Goal: Information Seeking & Learning: Compare options

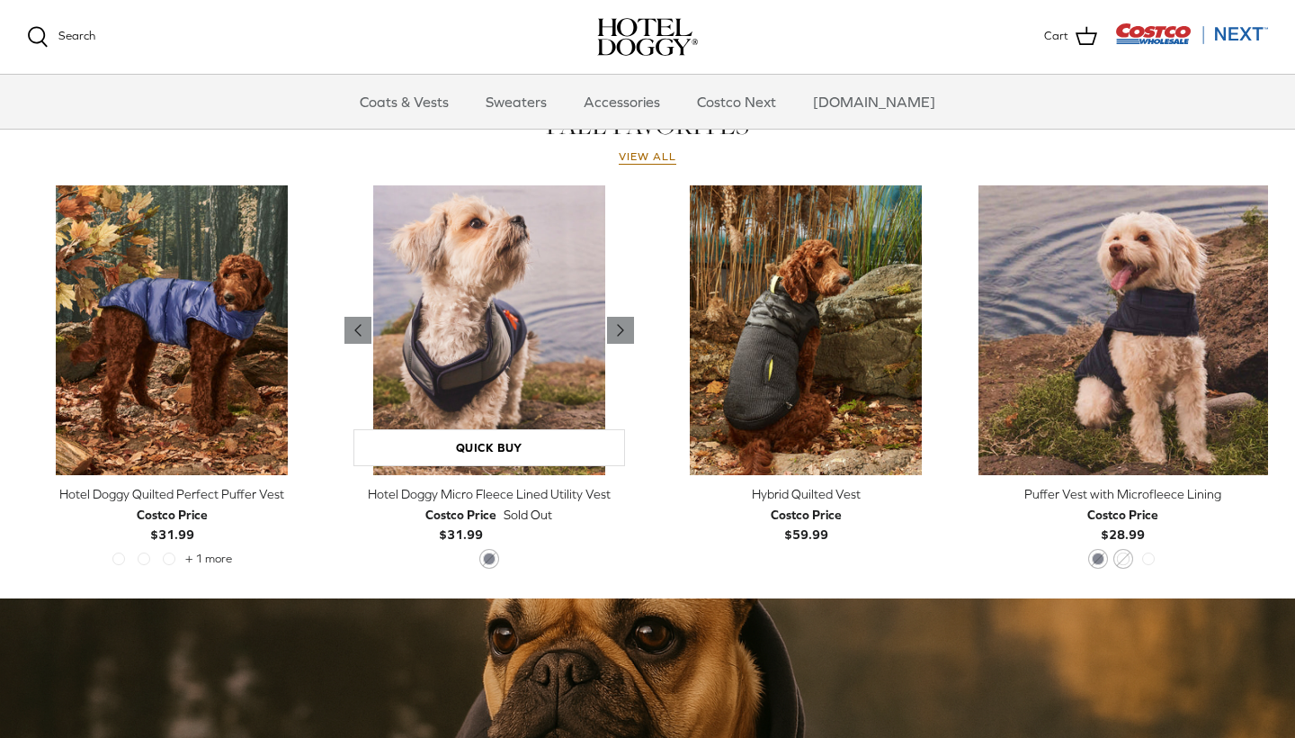
scroll to position [804, 0]
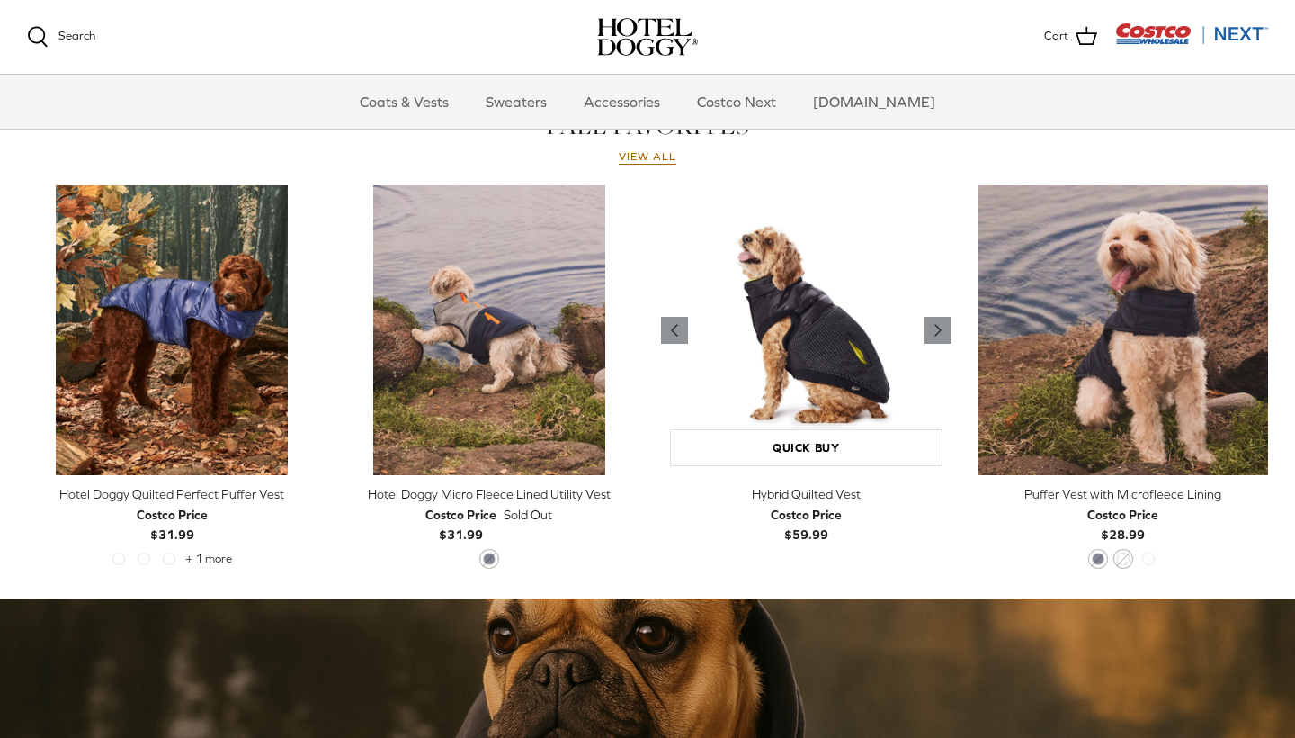
click at [778, 367] on img "Hybrid Quilted Vest" at bounding box center [806, 330] width 291 height 291
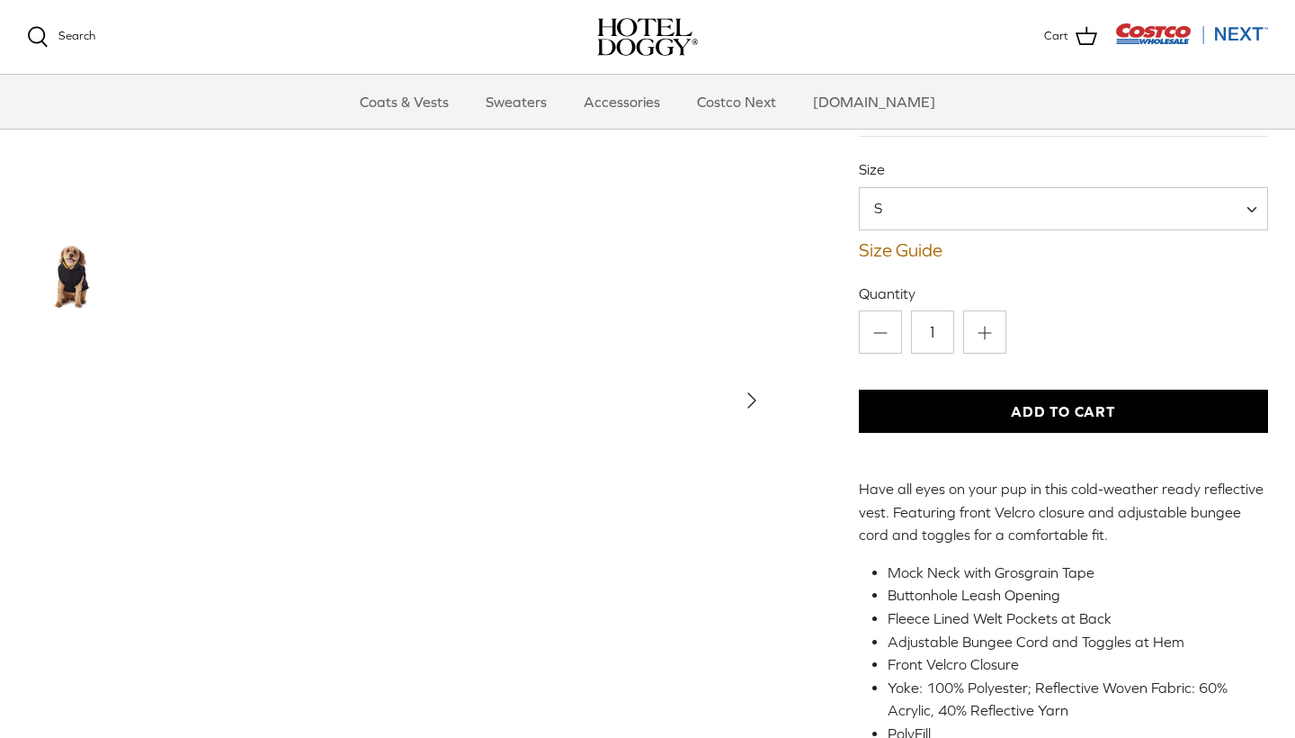
scroll to position [88, 0]
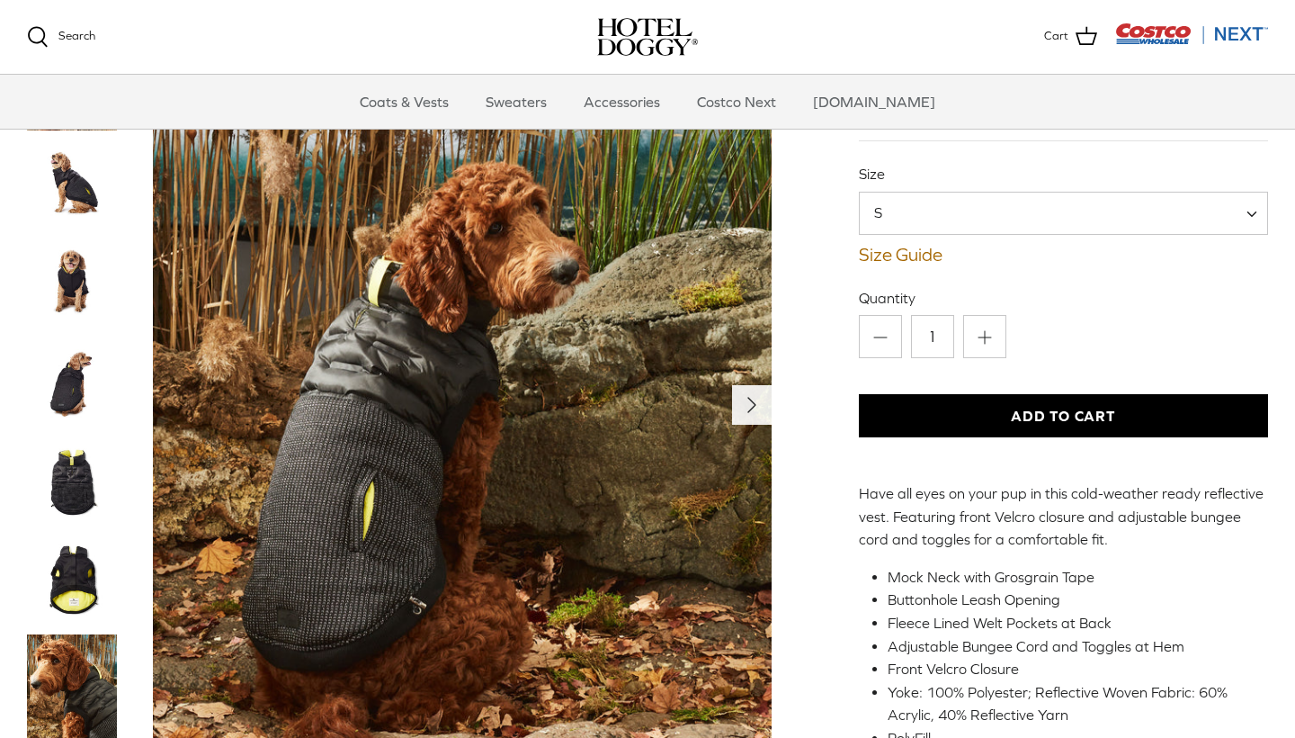
click at [745, 400] on icon "Right" at bounding box center [752, 403] width 29 height 29
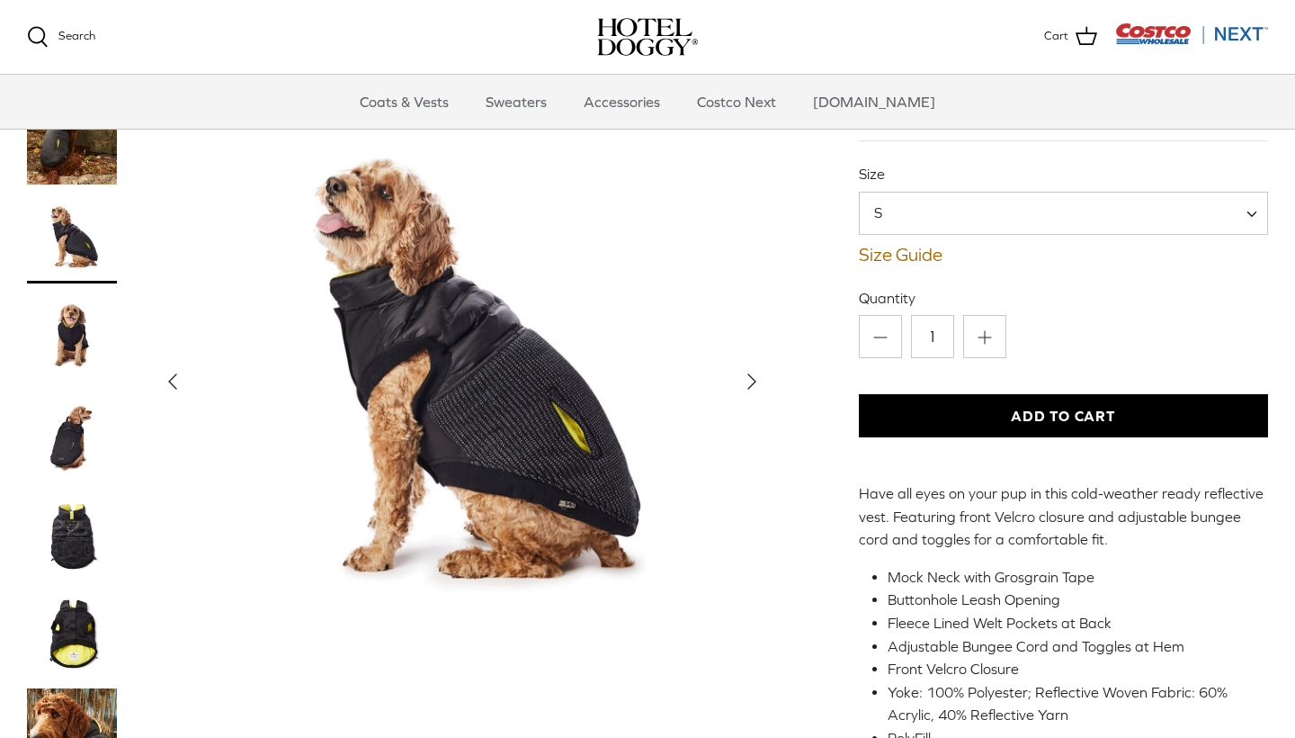
click at [750, 397] on button "Right" at bounding box center [752, 381] width 40 height 40
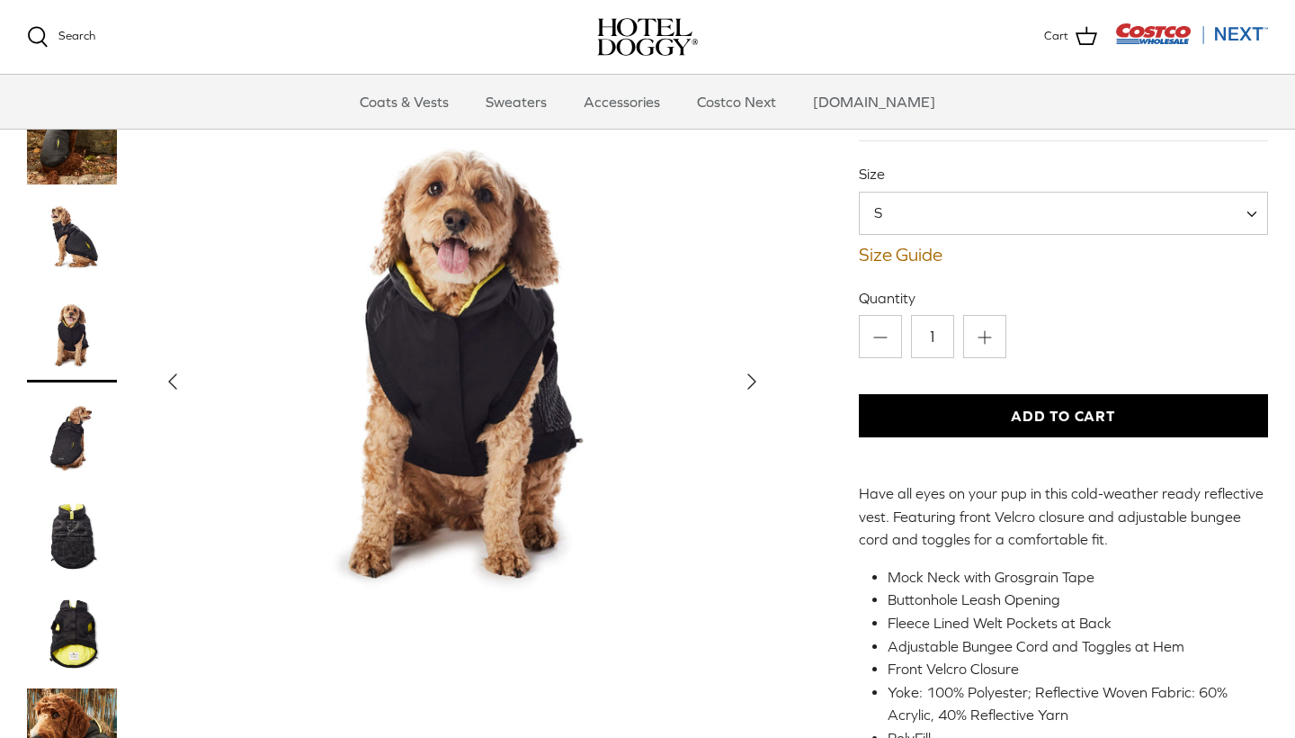
click at [750, 389] on icon "Right" at bounding box center [752, 380] width 29 height 29
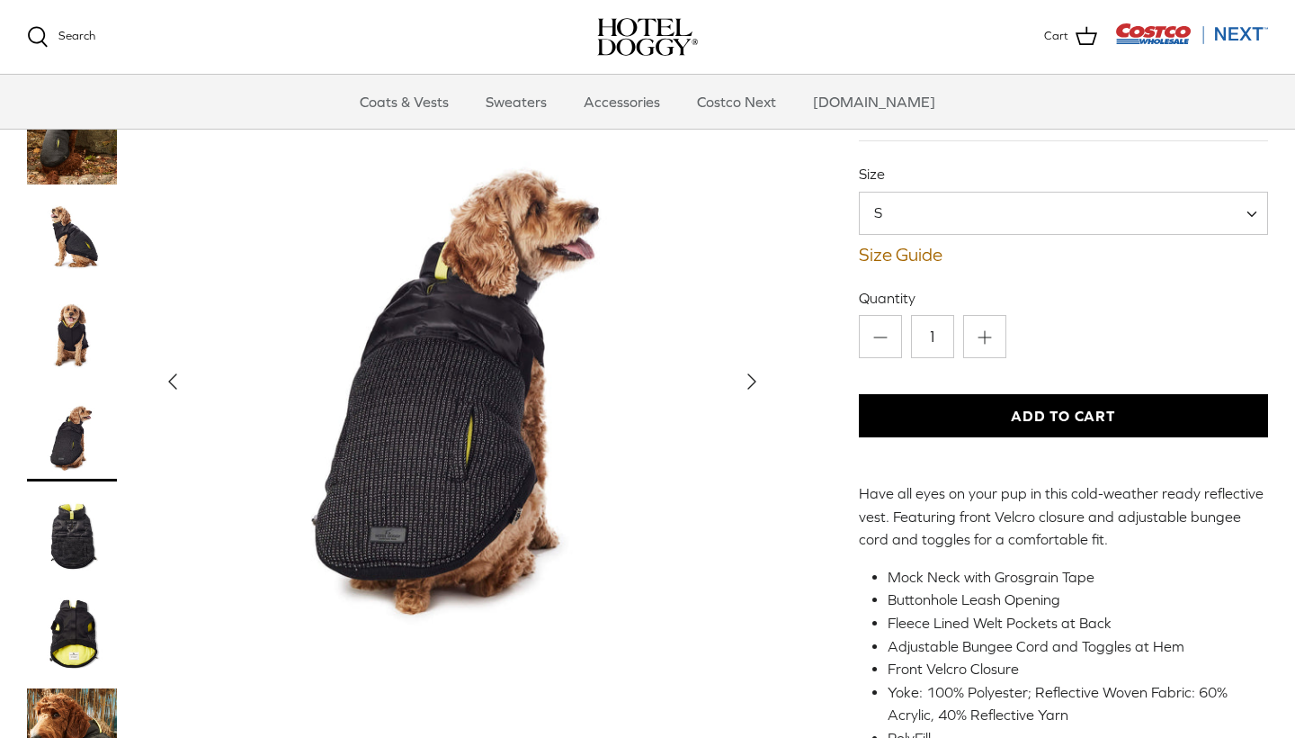
click at [750, 389] on icon "Right" at bounding box center [752, 380] width 29 height 29
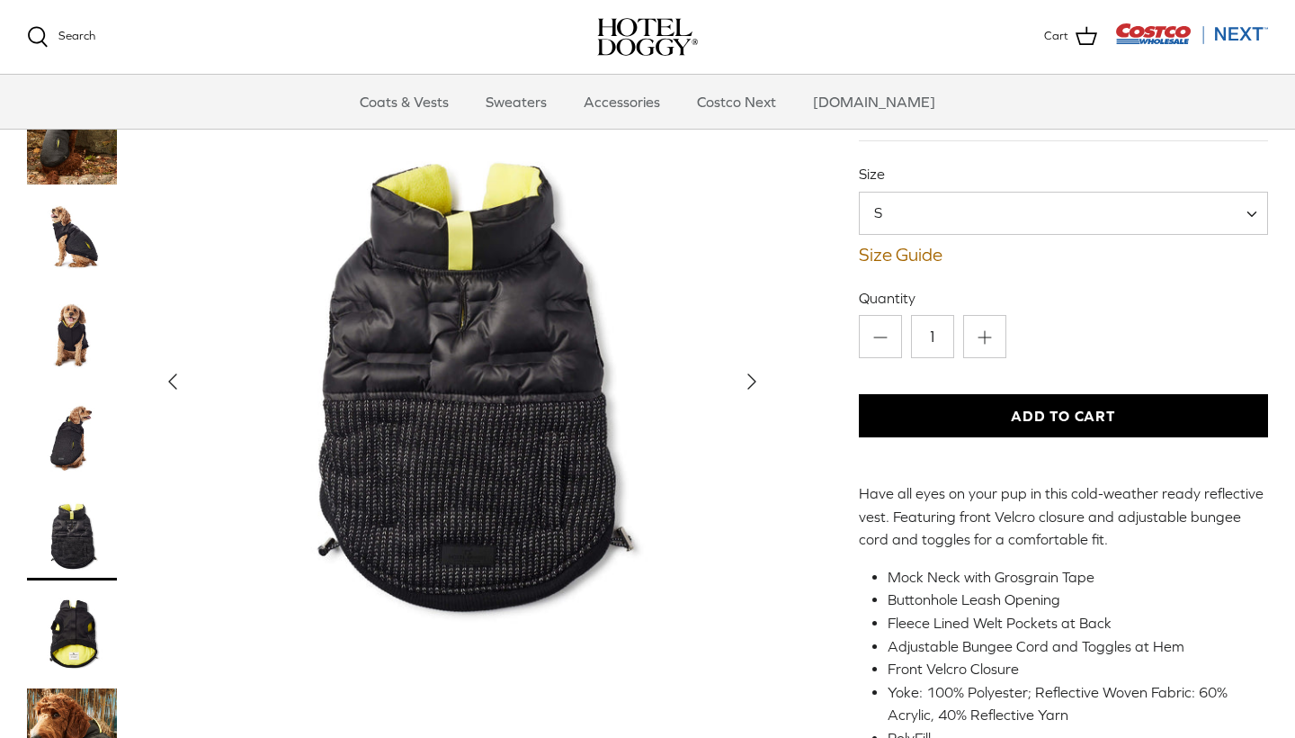
click at [750, 389] on icon "Right" at bounding box center [752, 380] width 29 height 29
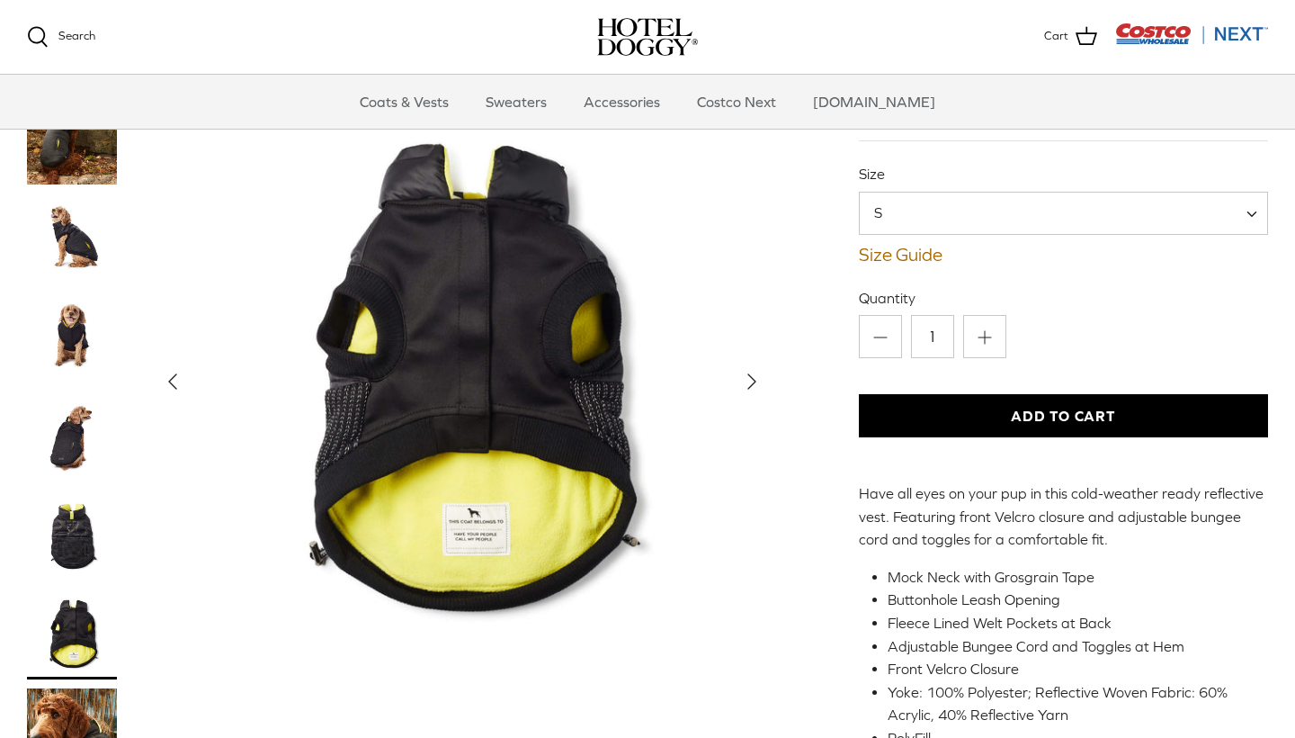
click at [750, 389] on icon "Right" at bounding box center [752, 380] width 29 height 29
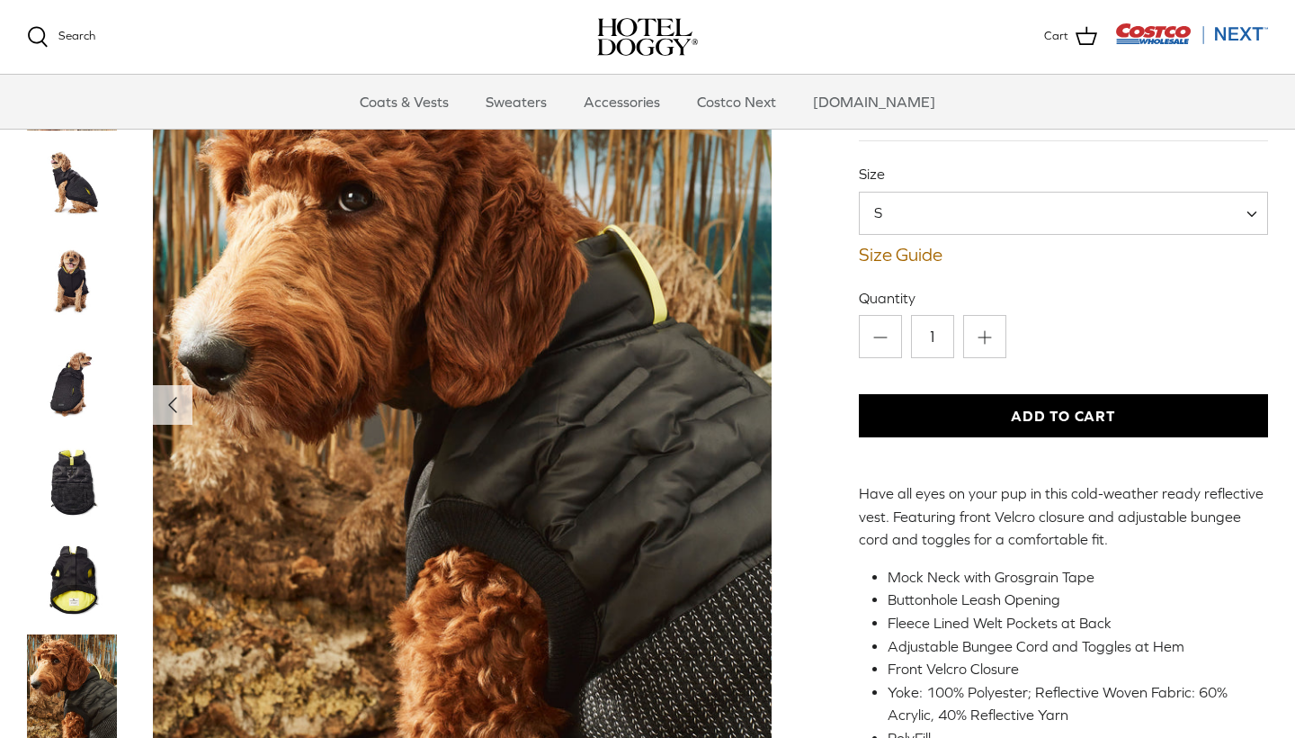
click at [77, 202] on img "Thumbnail Link" at bounding box center [72, 184] width 90 height 90
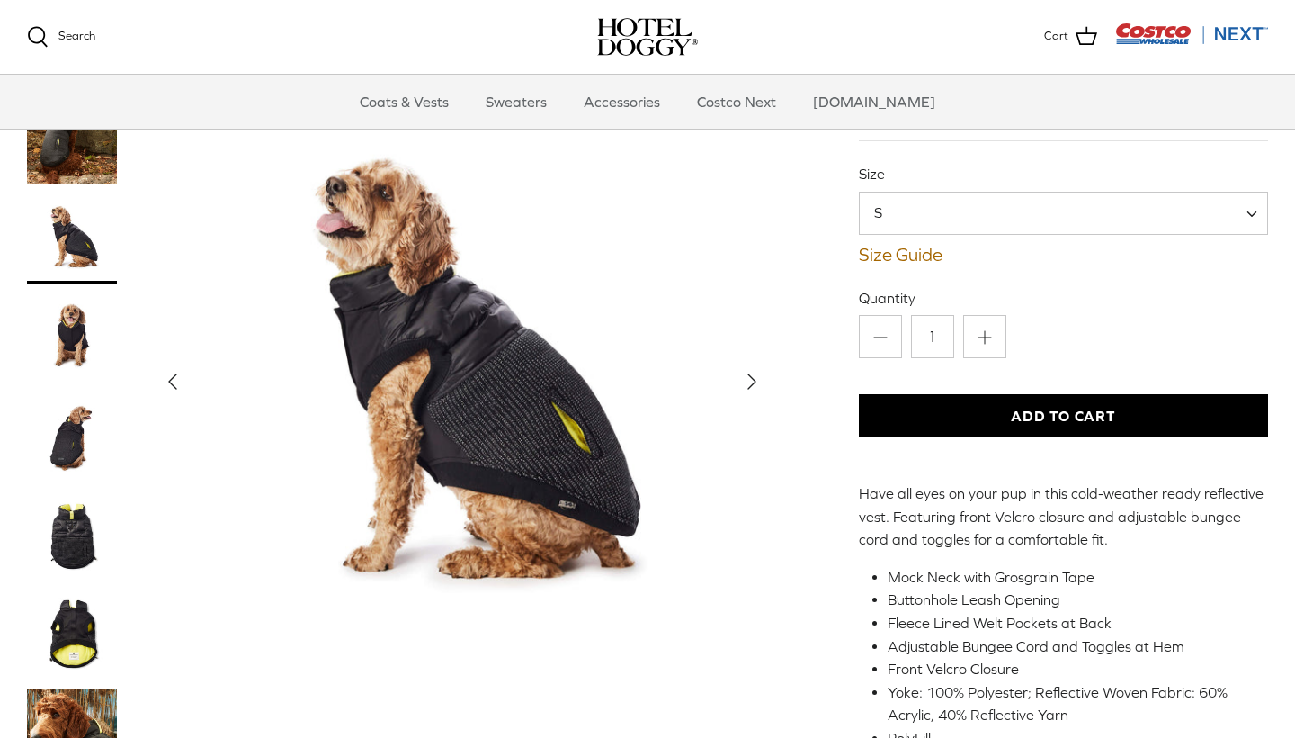
click at [76, 323] on img "Thumbnail Link" at bounding box center [72, 336] width 90 height 90
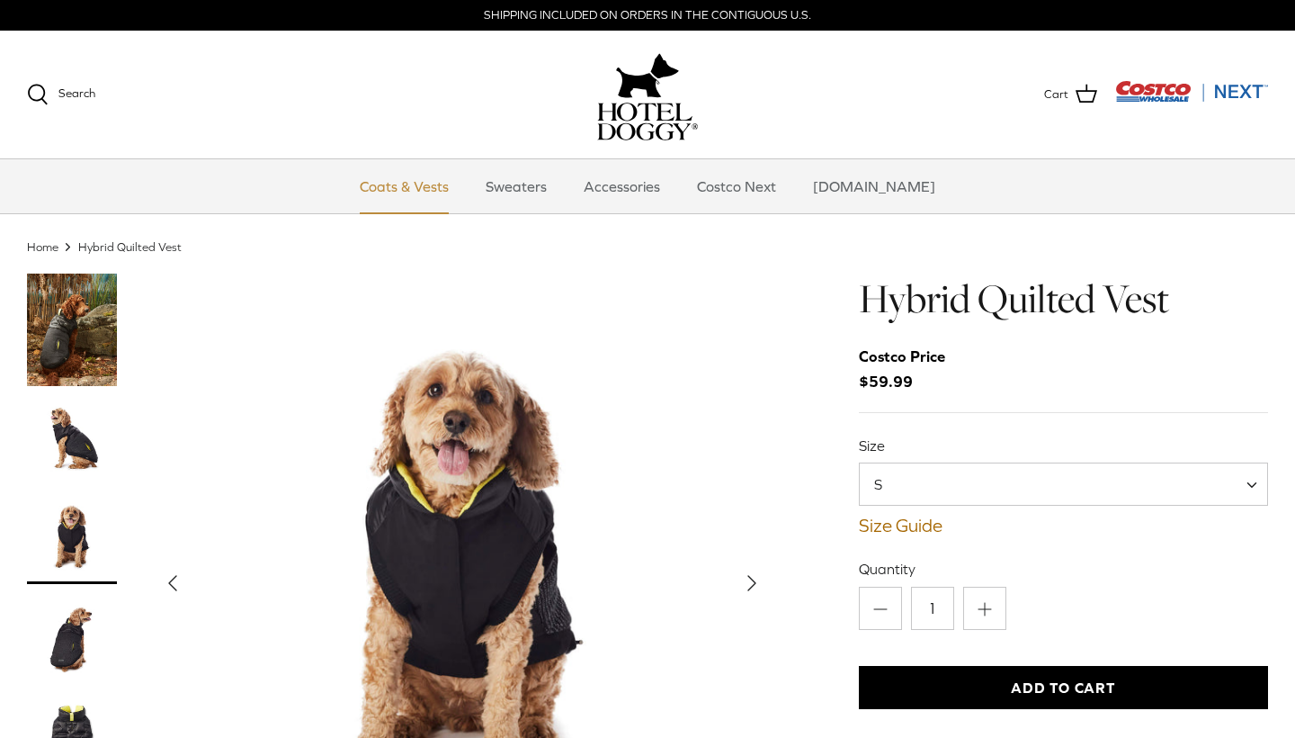
scroll to position [0, 0]
click at [540, 174] on link "Sweaters" at bounding box center [516, 186] width 94 height 54
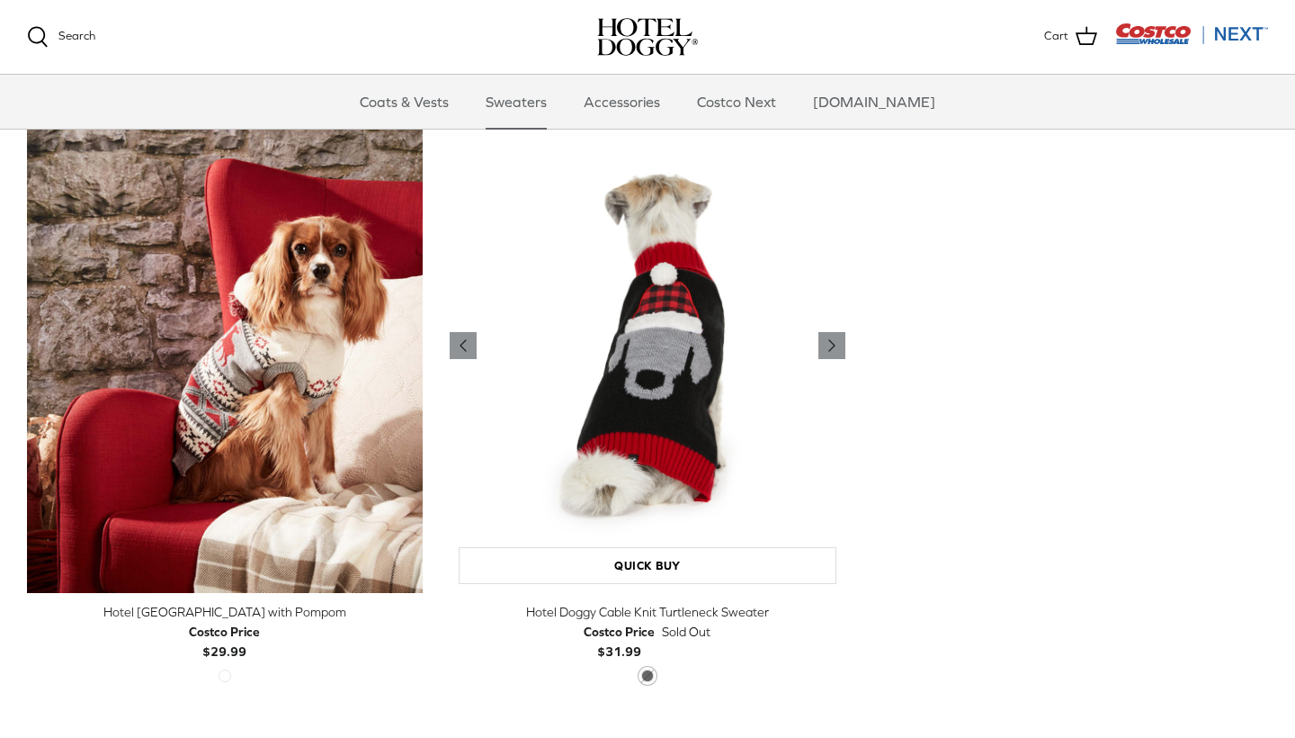
scroll to position [457, 0]
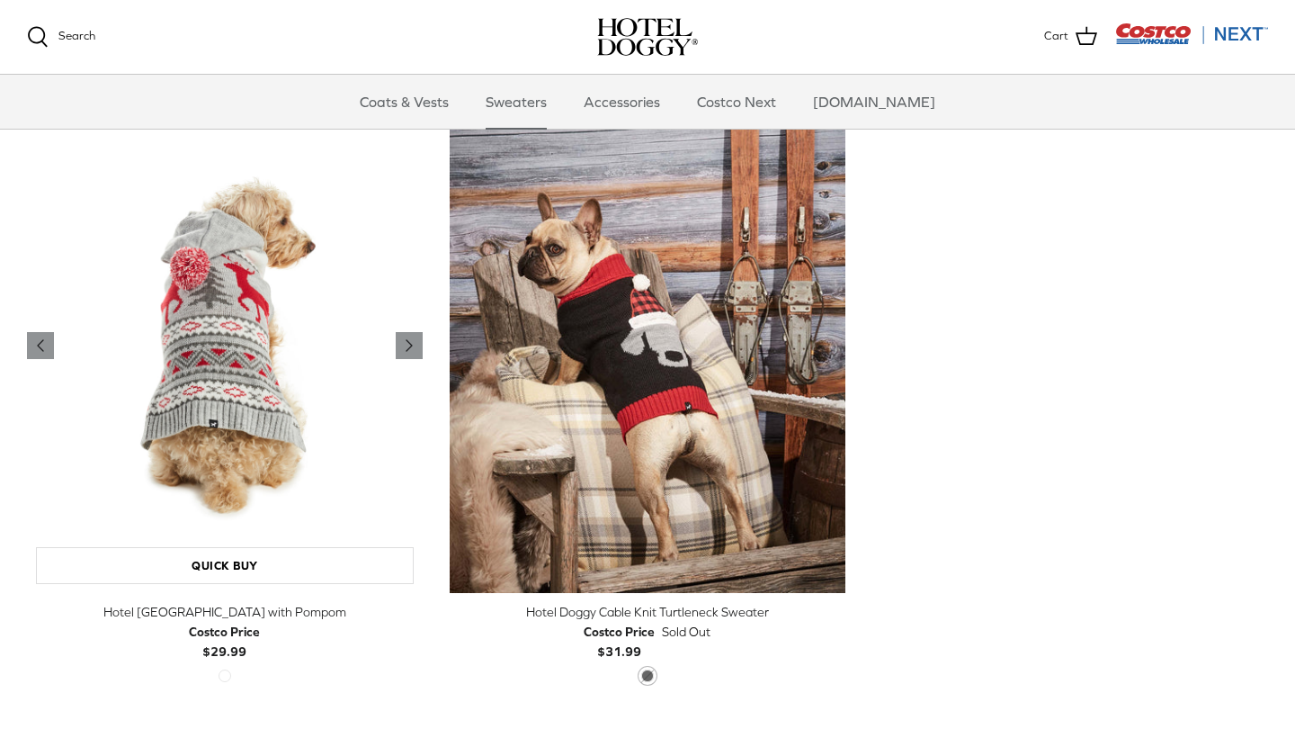
click at [297, 348] on img "Hotel Doggy Fair Isle Sweater with Pompom" at bounding box center [225, 345] width 396 height 495
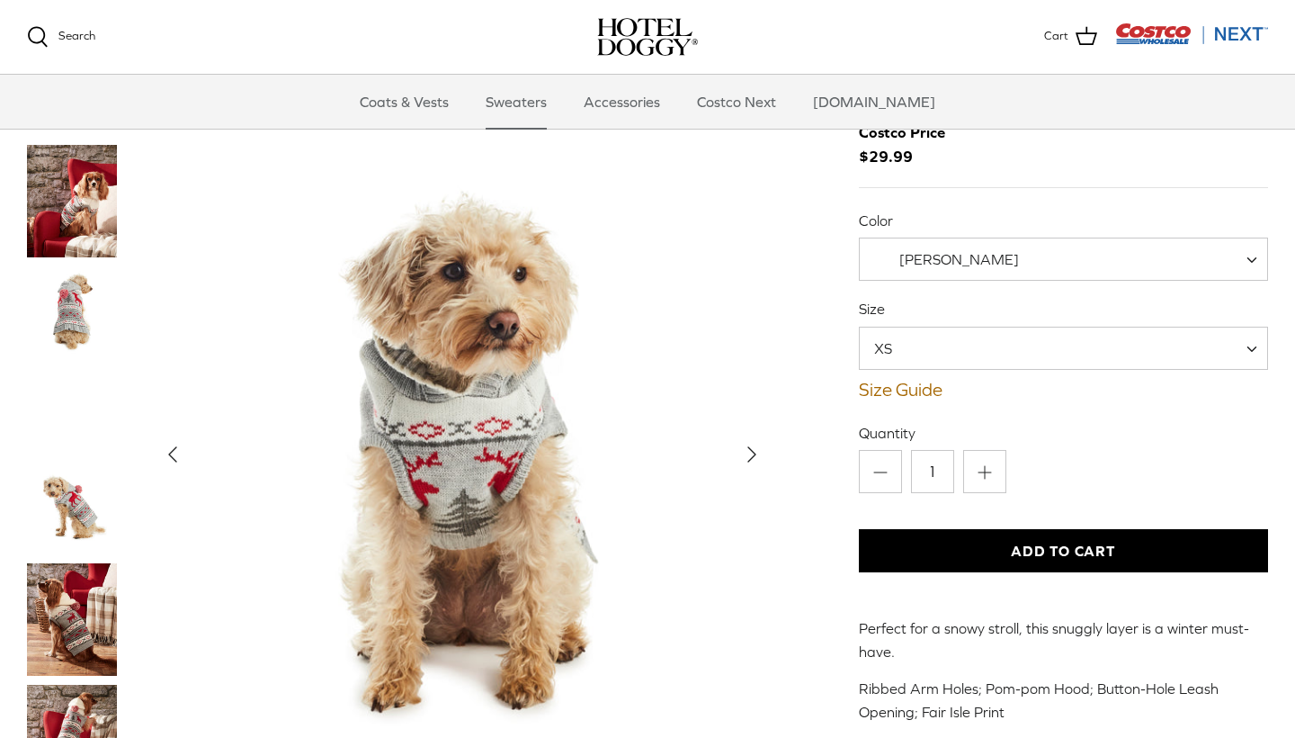
scroll to position [133, 0]
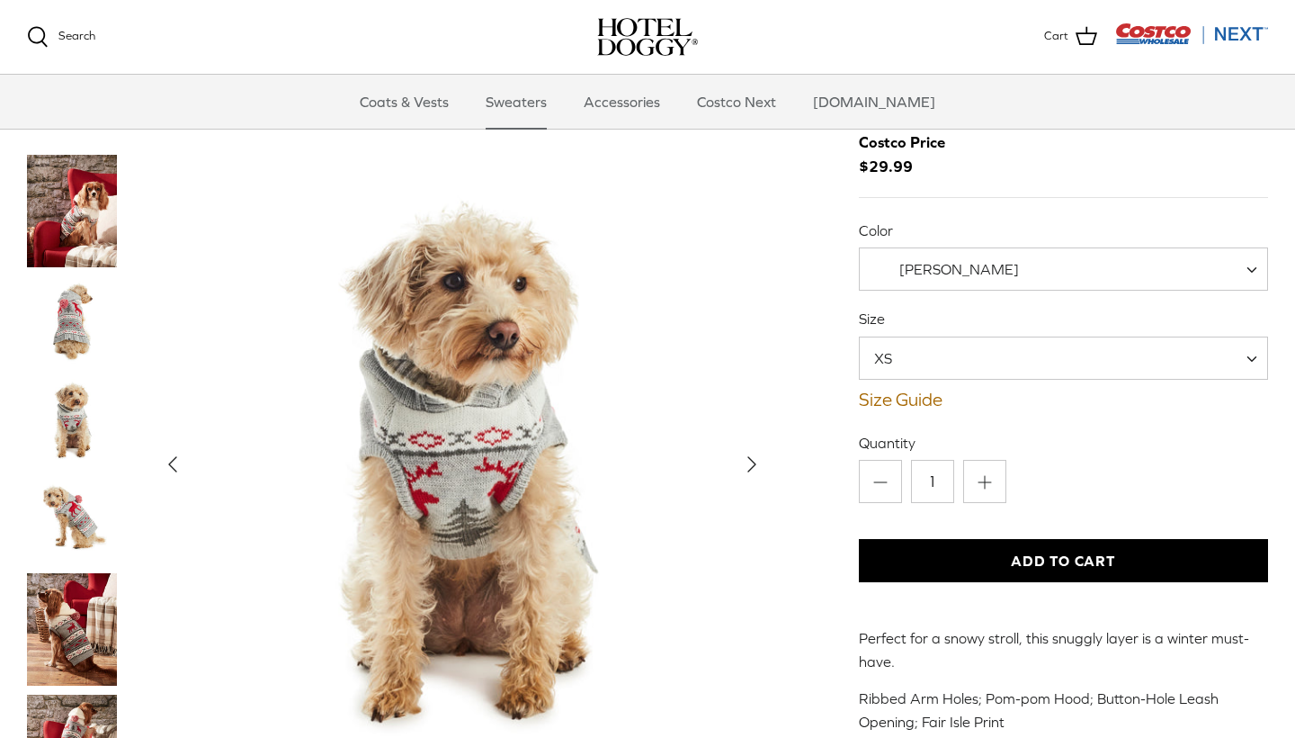
click at [83, 375] on img "Thumbnail Link" at bounding box center [72, 420] width 90 height 90
click at [60, 375] on img "Thumbnail Link" at bounding box center [72, 420] width 90 height 90
click at [64, 276] on img "Thumbnail Link" at bounding box center [72, 321] width 90 height 90
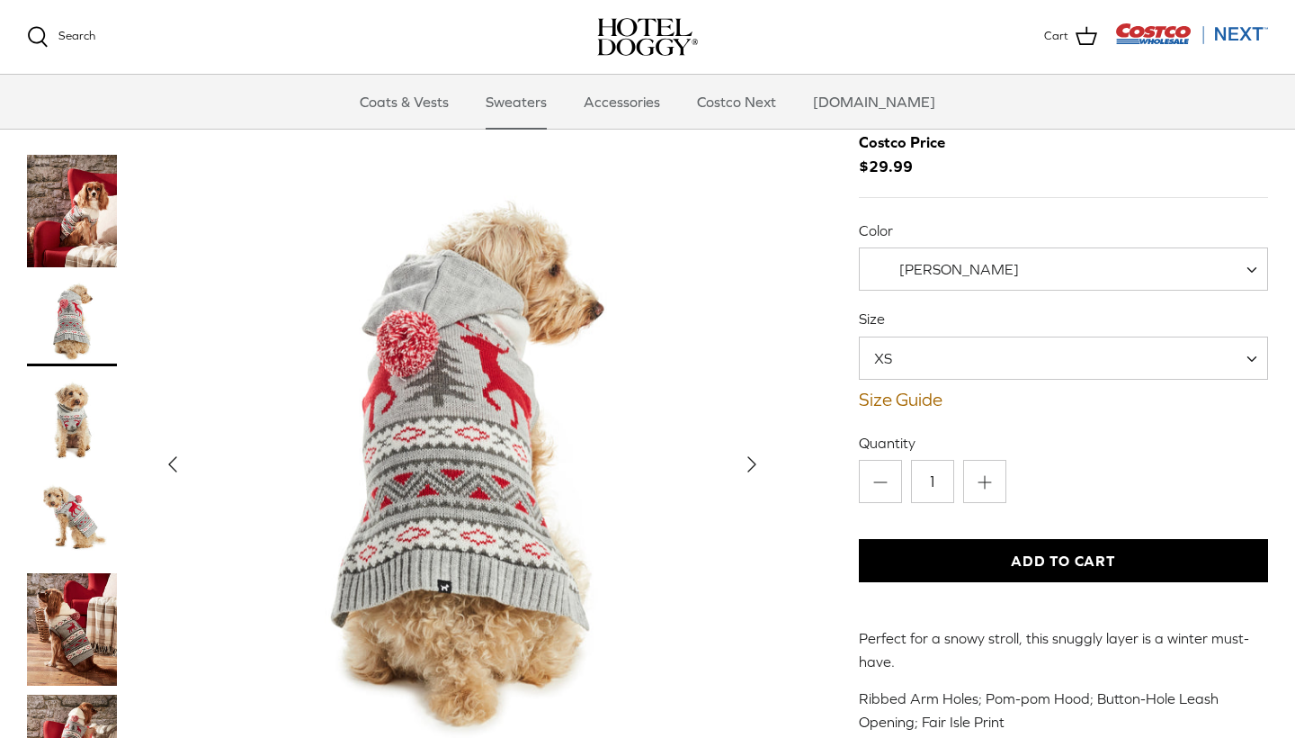
click at [75, 396] on img "Thumbnail Link" at bounding box center [72, 420] width 90 height 90
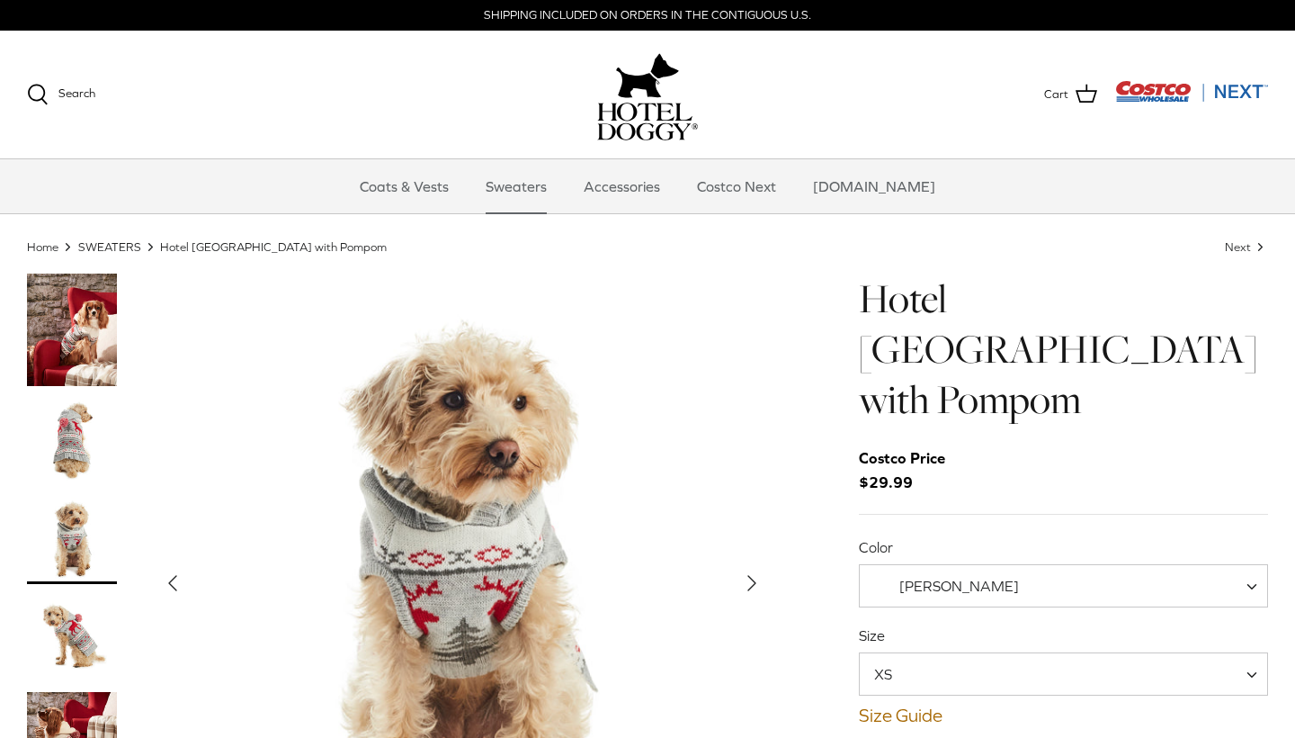
scroll to position [0, 0]
click at [108, 358] on img "Thumbnail Link" at bounding box center [72, 329] width 90 height 112
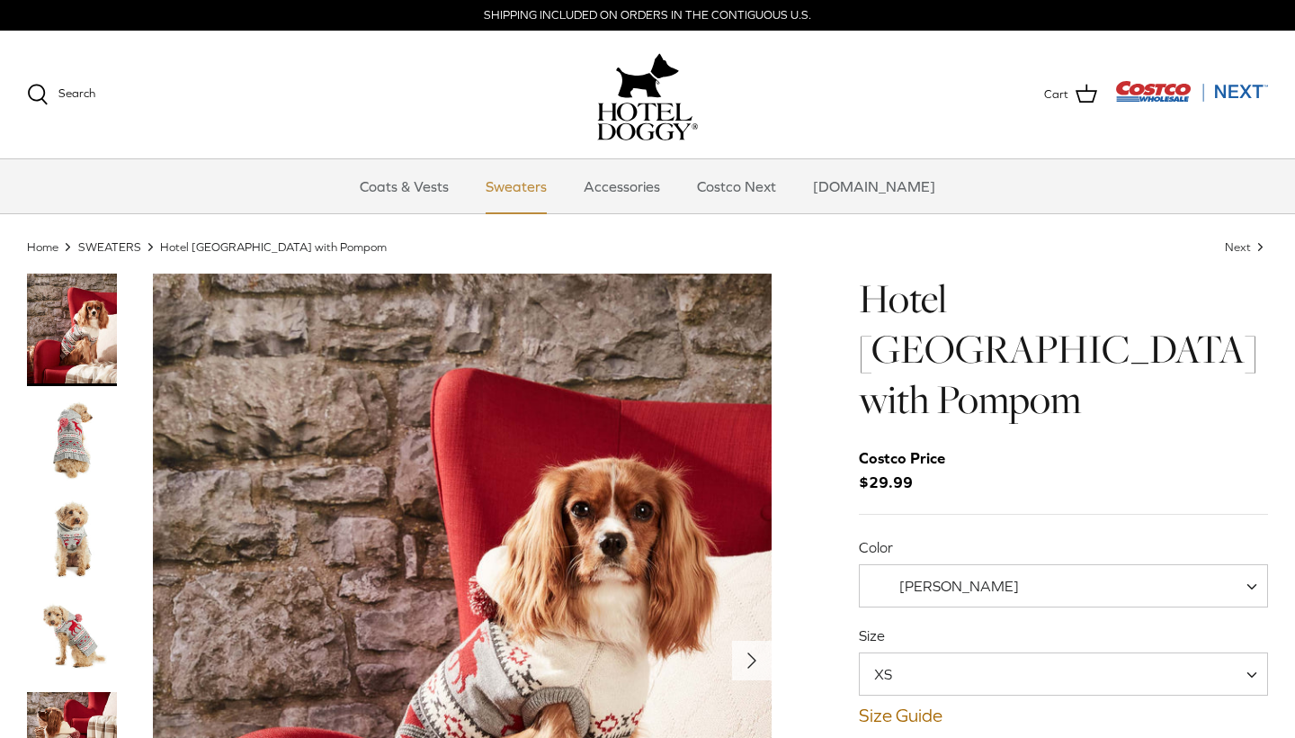
click at [553, 185] on link "Sweaters" at bounding box center [516, 186] width 94 height 54
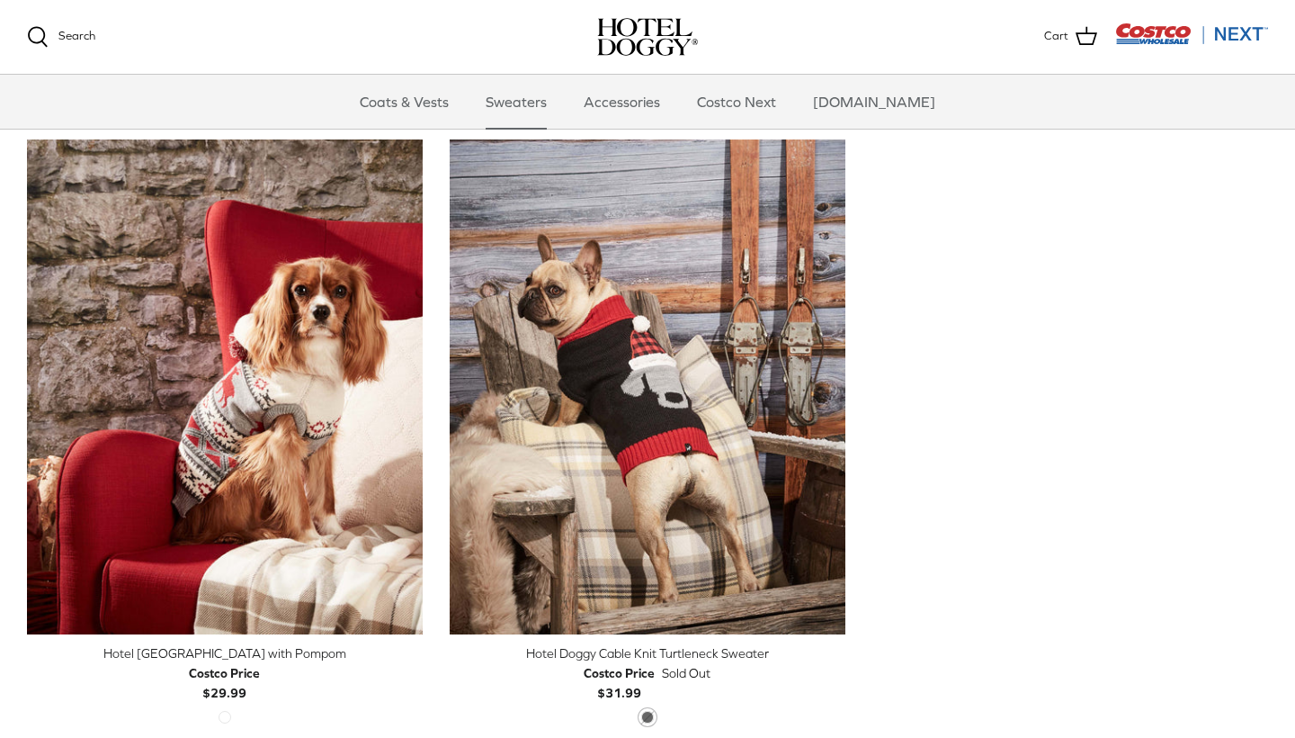
scroll to position [452, 0]
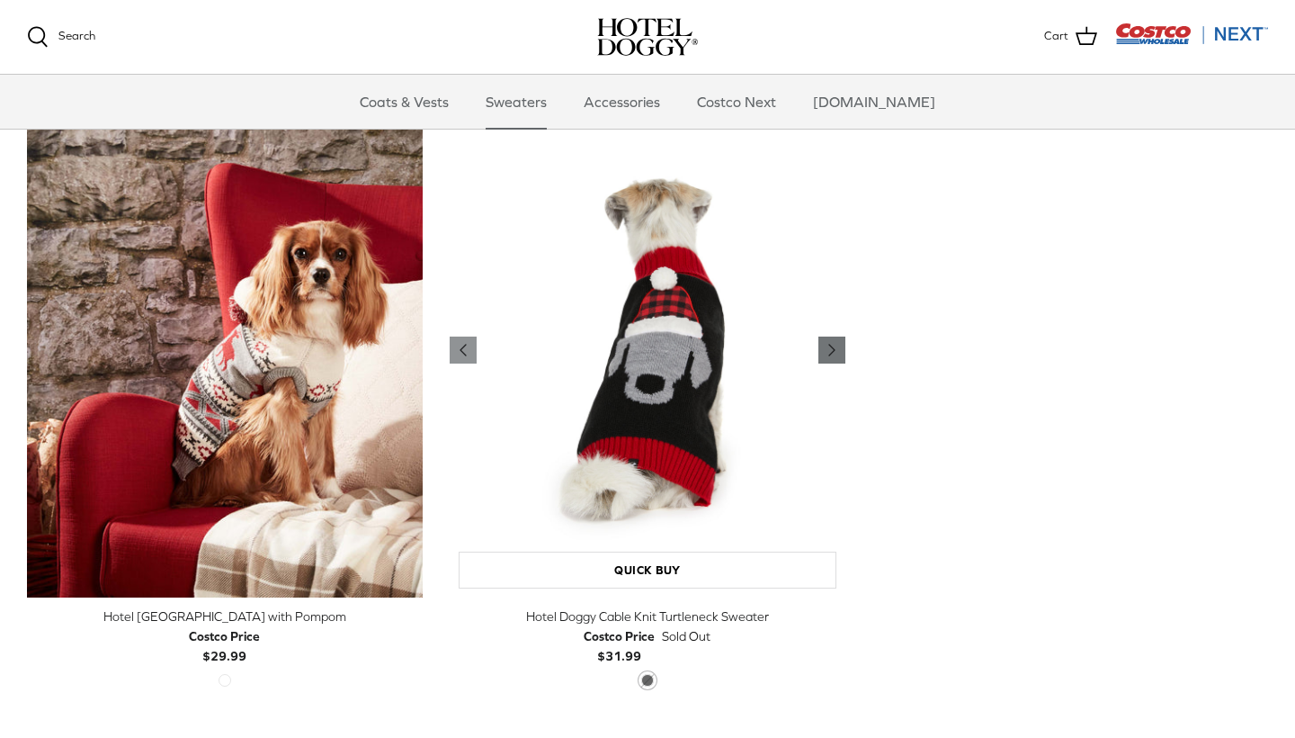
click at [827, 343] on icon "Right" at bounding box center [832, 350] width 22 height 22
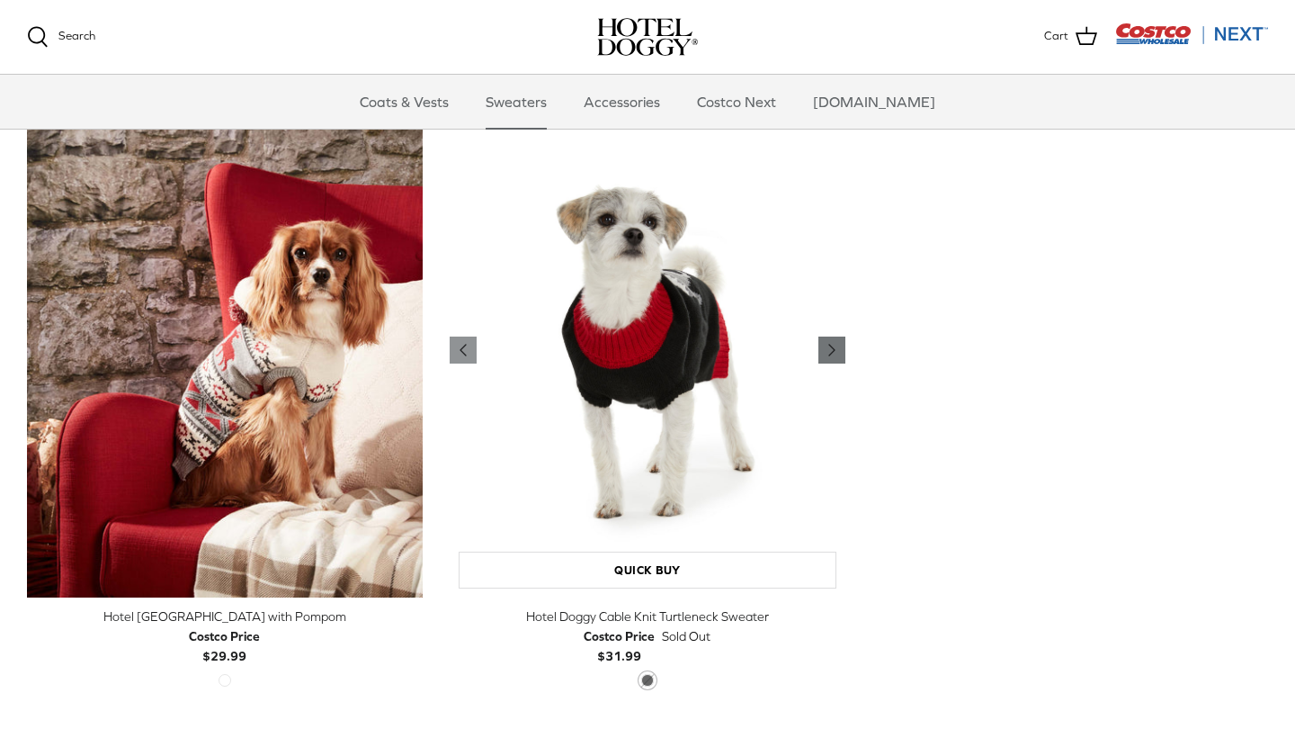
click at [827, 343] on icon "Right" at bounding box center [832, 350] width 22 height 22
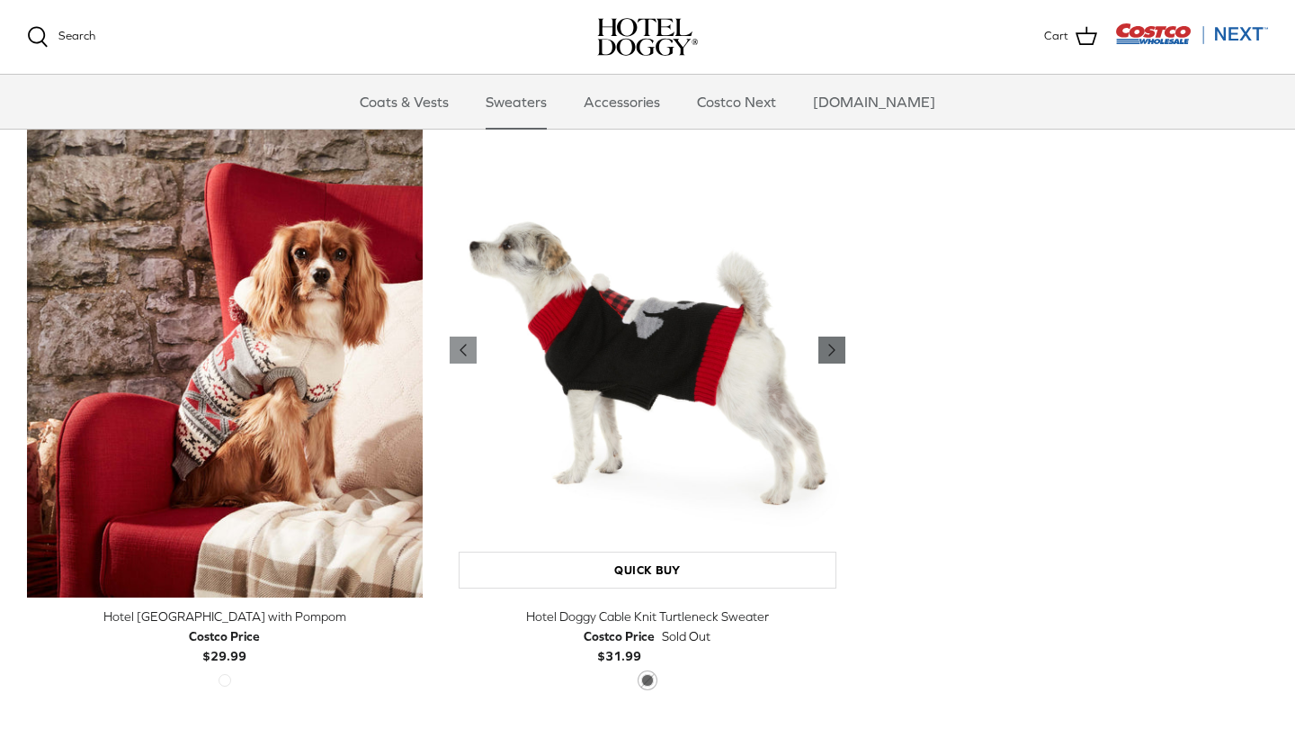
click at [827, 343] on icon "Right" at bounding box center [832, 350] width 22 height 22
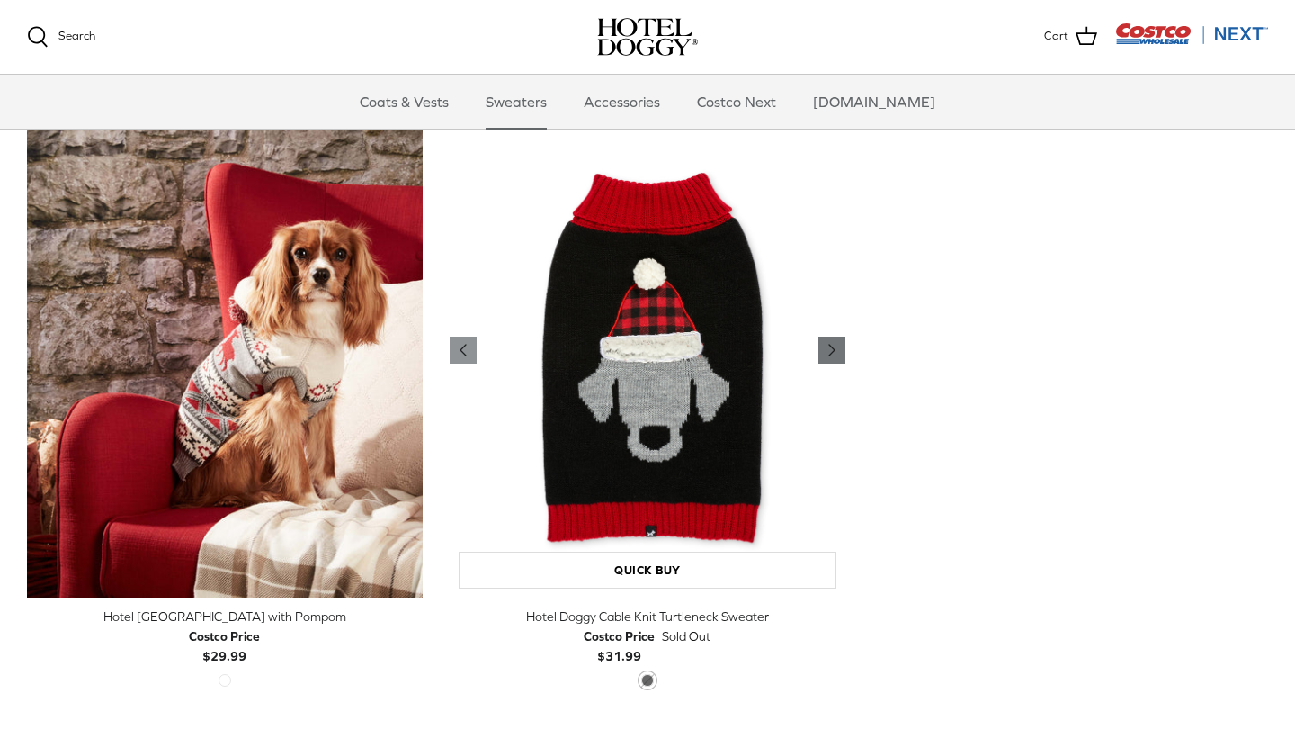
click at [827, 343] on icon "Right" at bounding box center [832, 350] width 22 height 22
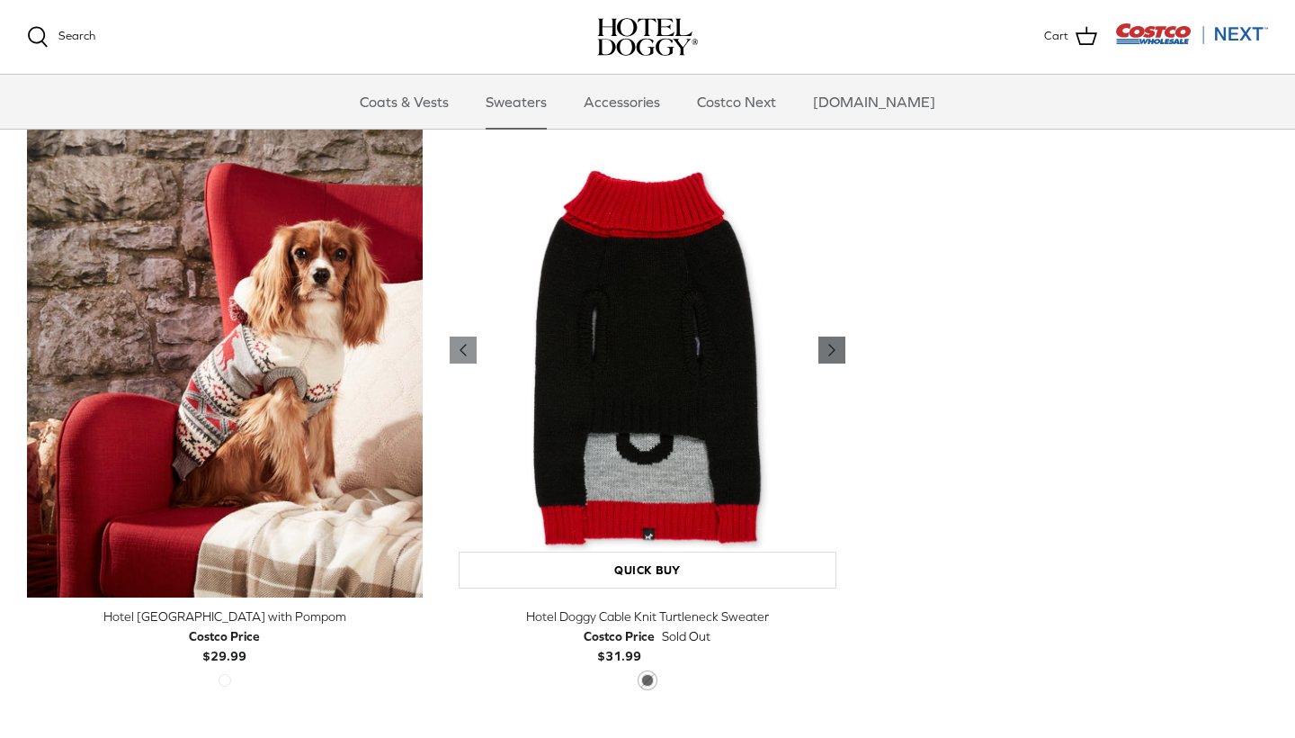
click at [827, 343] on icon "Right" at bounding box center [832, 350] width 22 height 22
click at [441, 100] on link "Coats & Vests" at bounding box center [404, 102] width 121 height 54
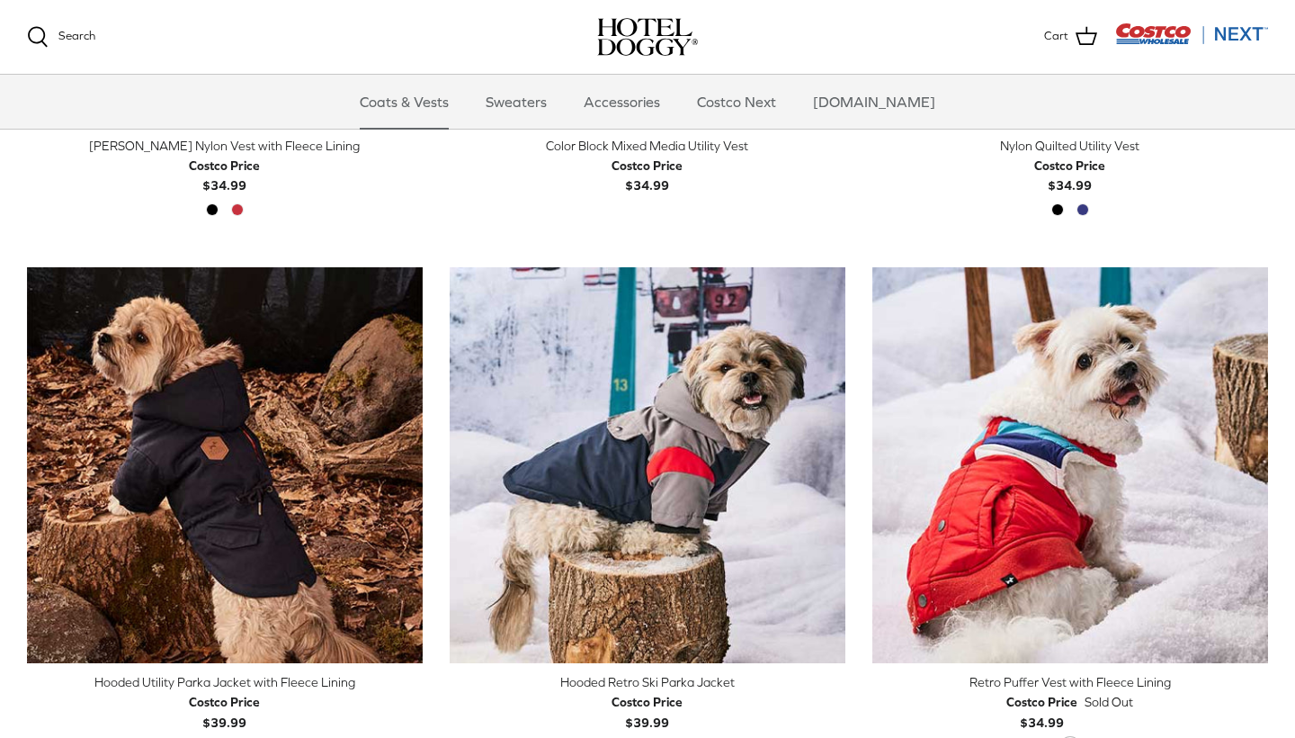
scroll to position [813, 0]
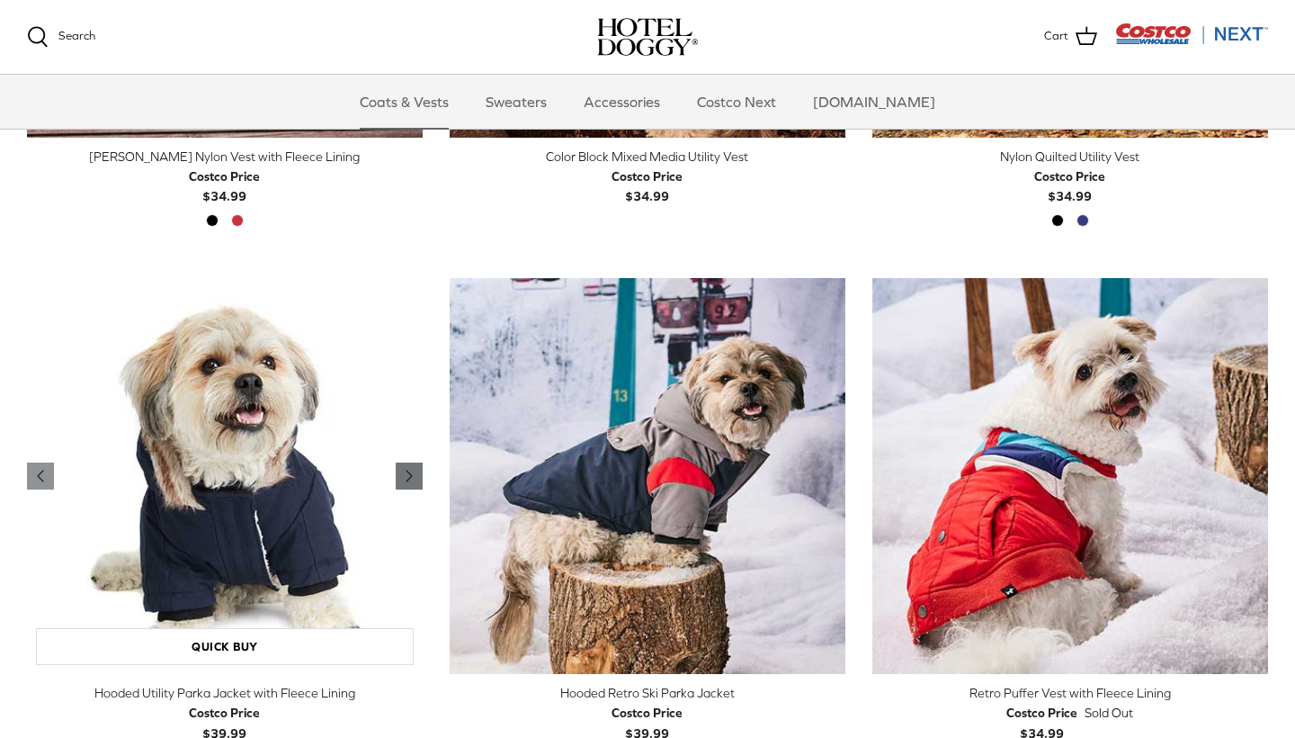
click at [412, 465] on icon "Right" at bounding box center [409, 476] width 22 height 22
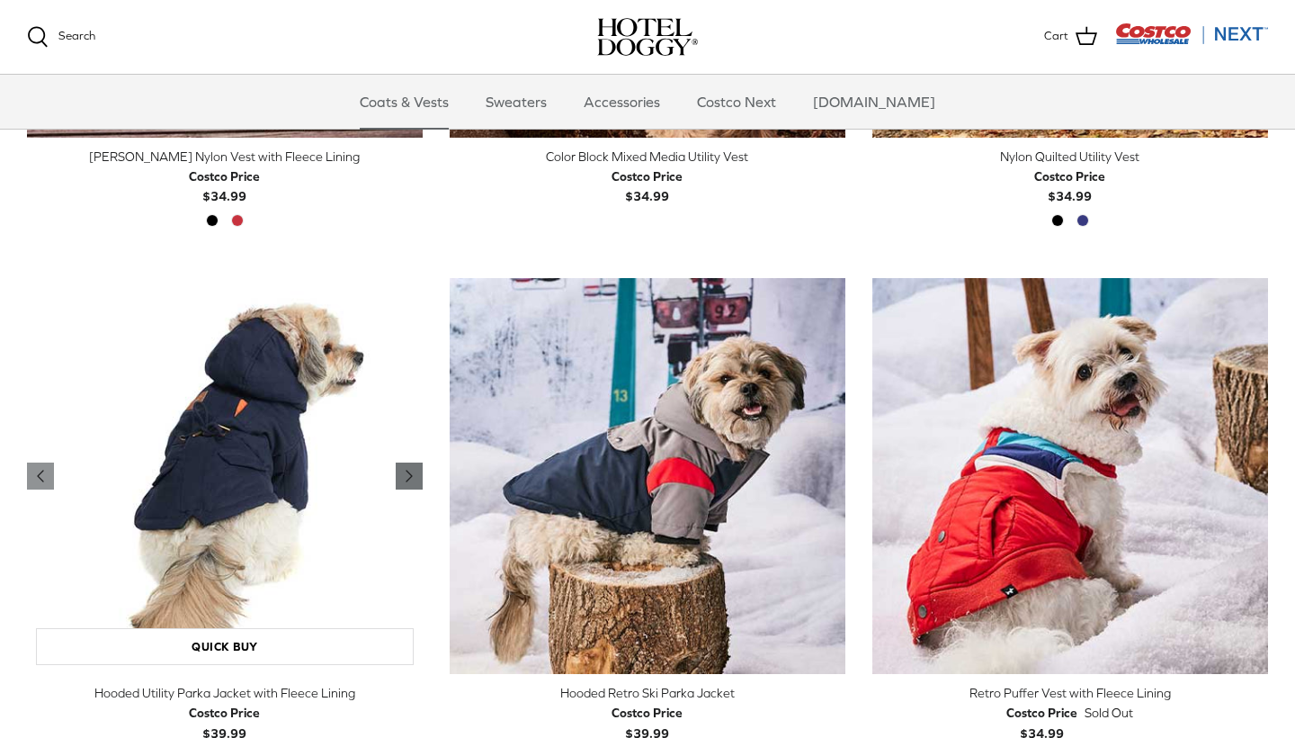
click at [412, 465] on icon "Right" at bounding box center [409, 476] width 22 height 22
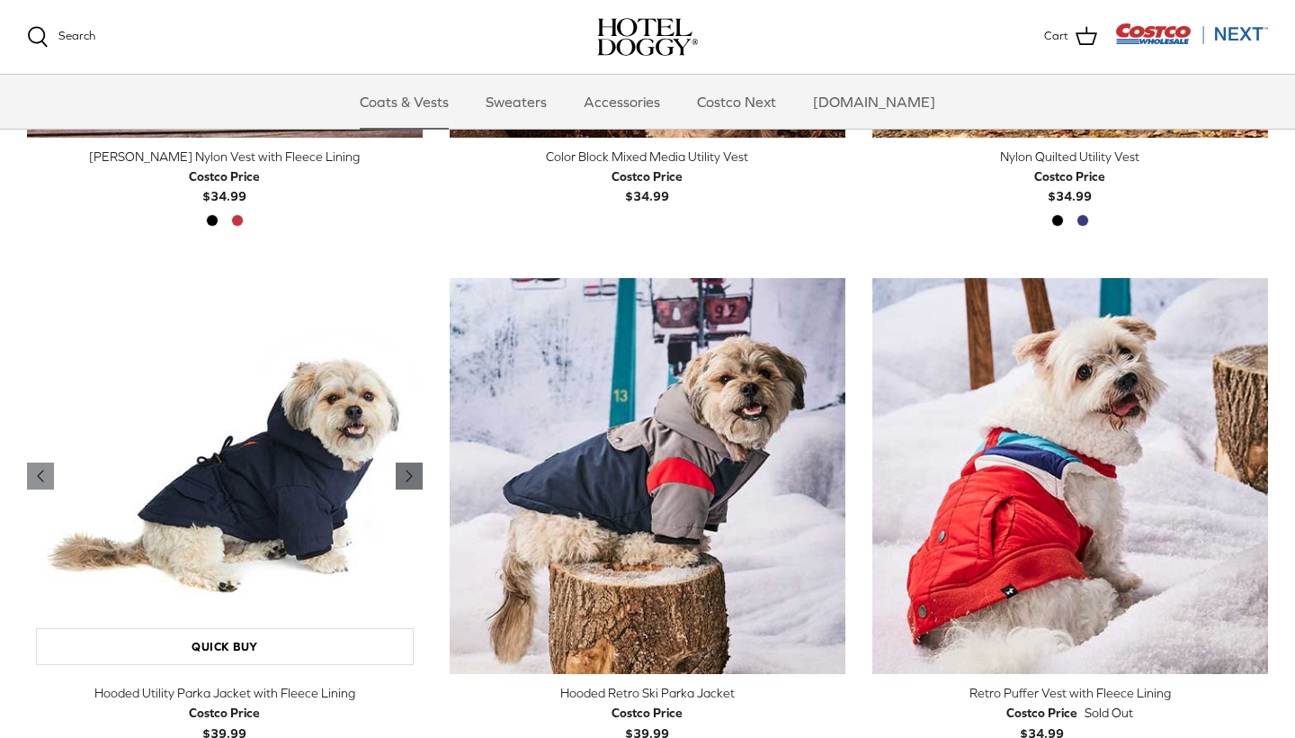
click at [412, 465] on icon "Right" at bounding box center [409, 476] width 22 height 22
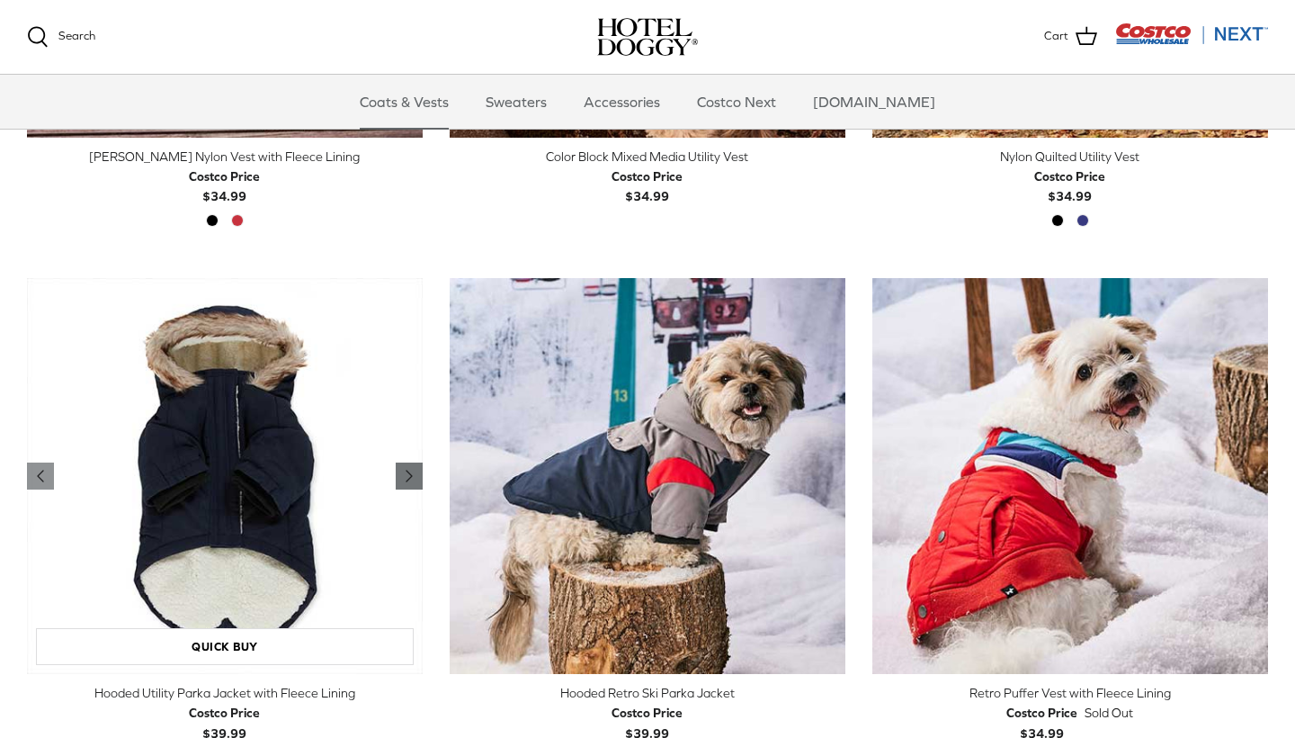
click at [412, 465] on icon "Right" at bounding box center [409, 476] width 22 height 22
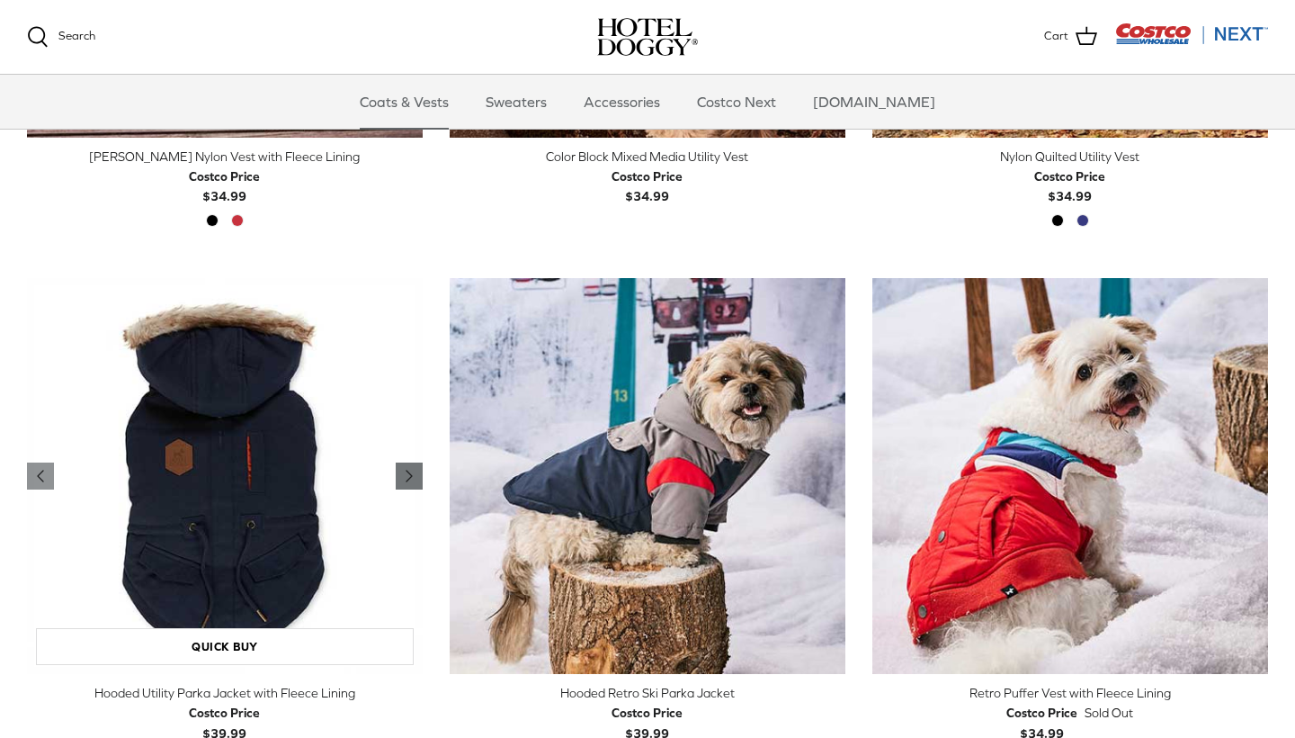
click at [412, 465] on icon "Right" at bounding box center [409, 476] width 22 height 22
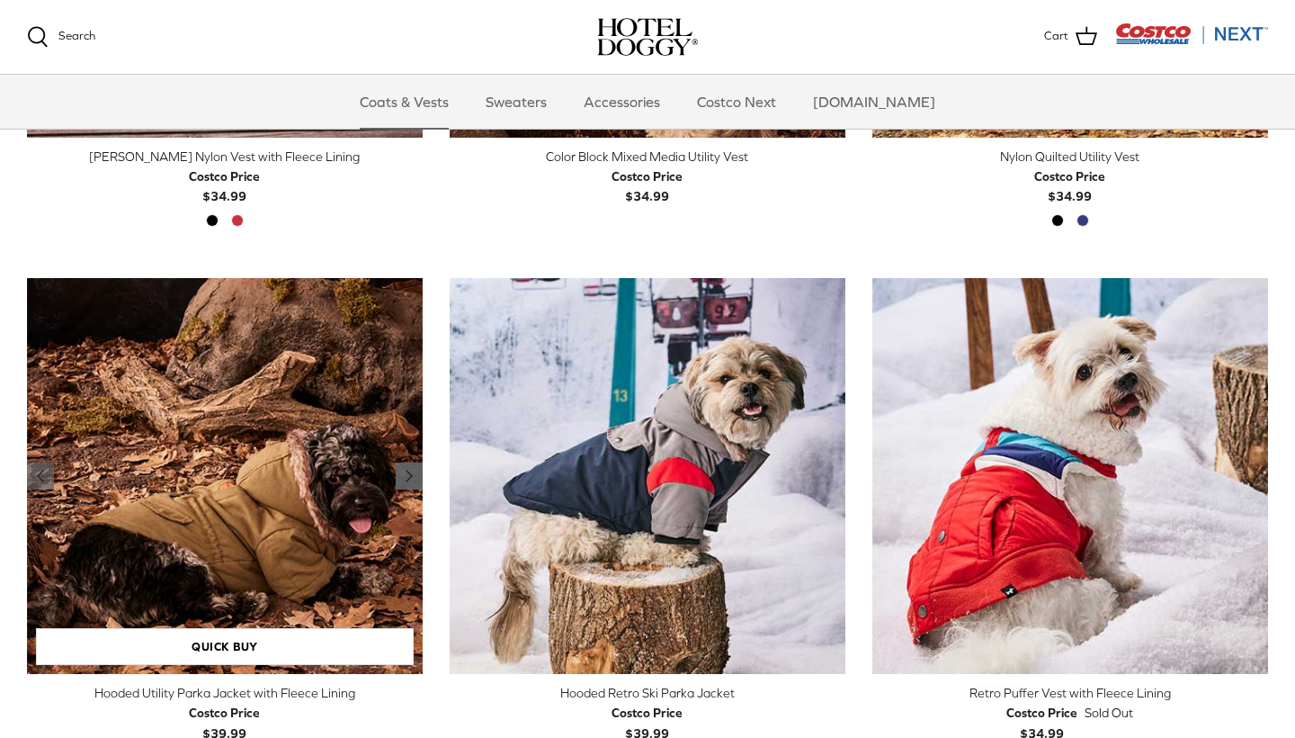
click at [412, 465] on icon "Right" at bounding box center [409, 476] width 22 height 22
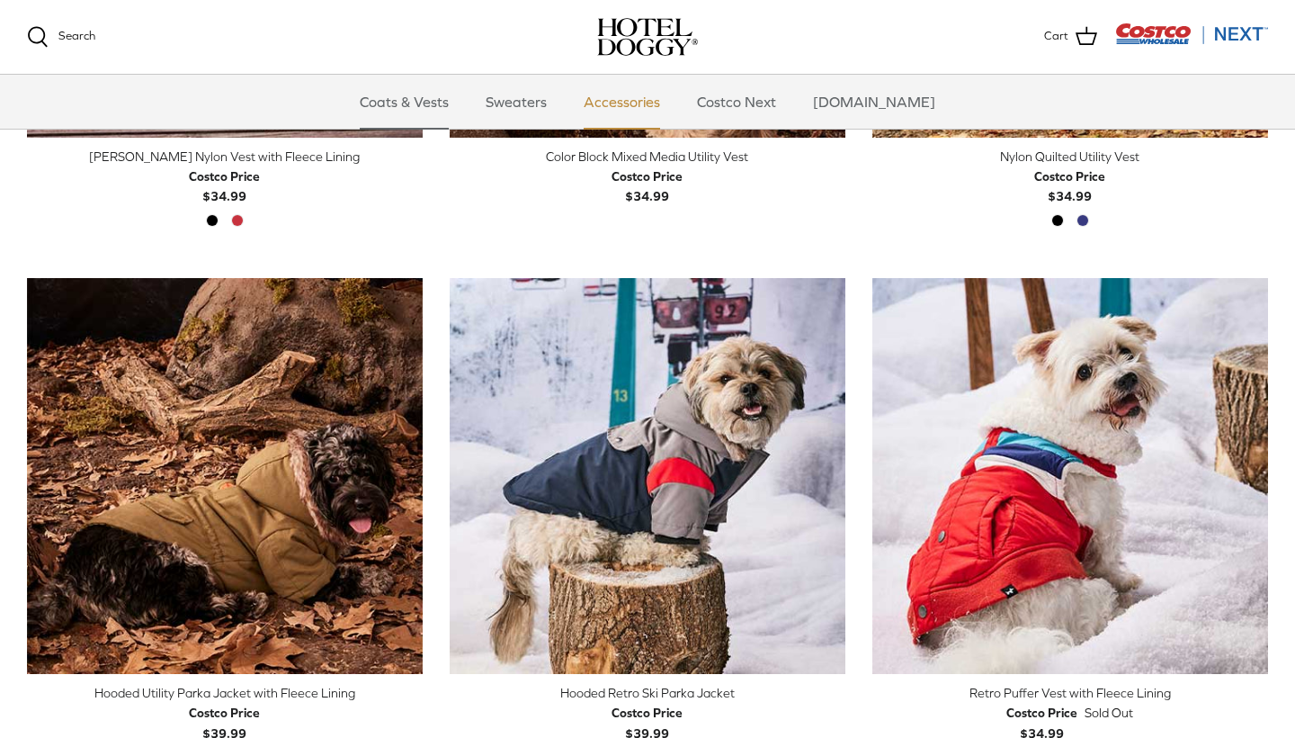
click at [650, 103] on link "Accessories" at bounding box center [622, 102] width 109 height 54
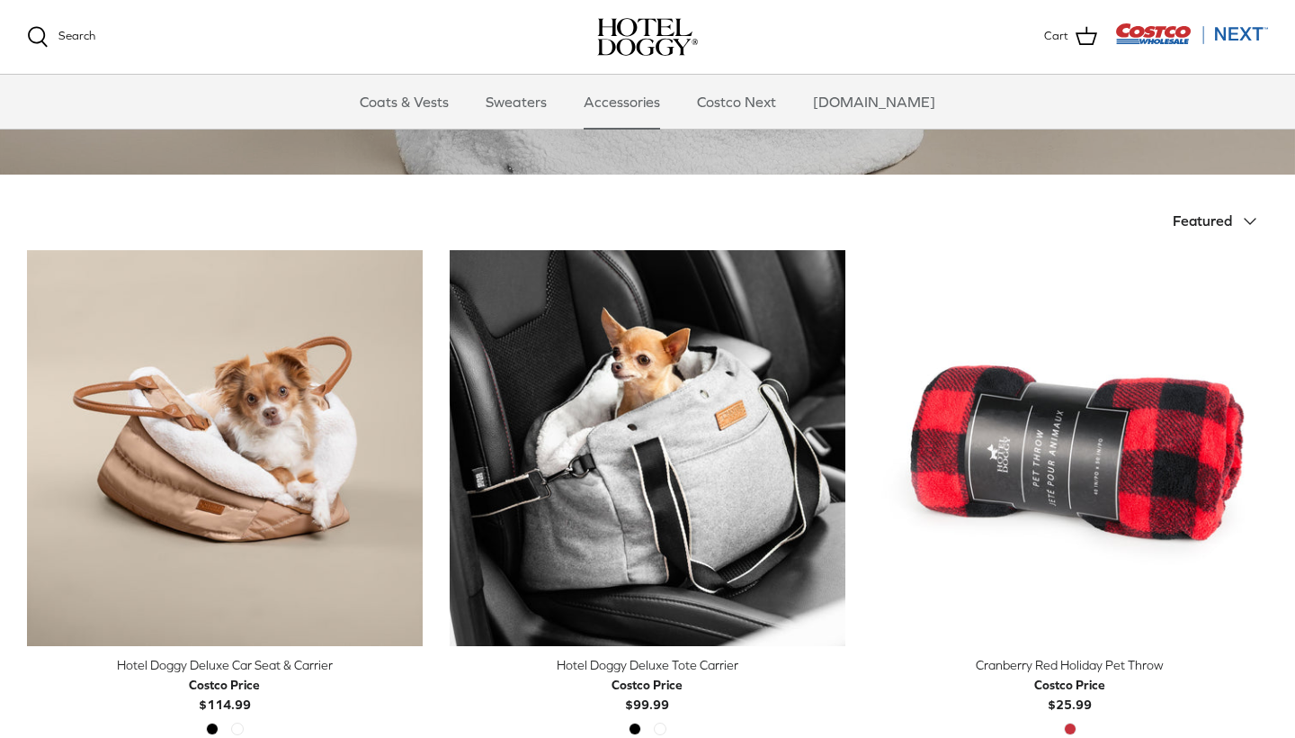
scroll to position [302, 0]
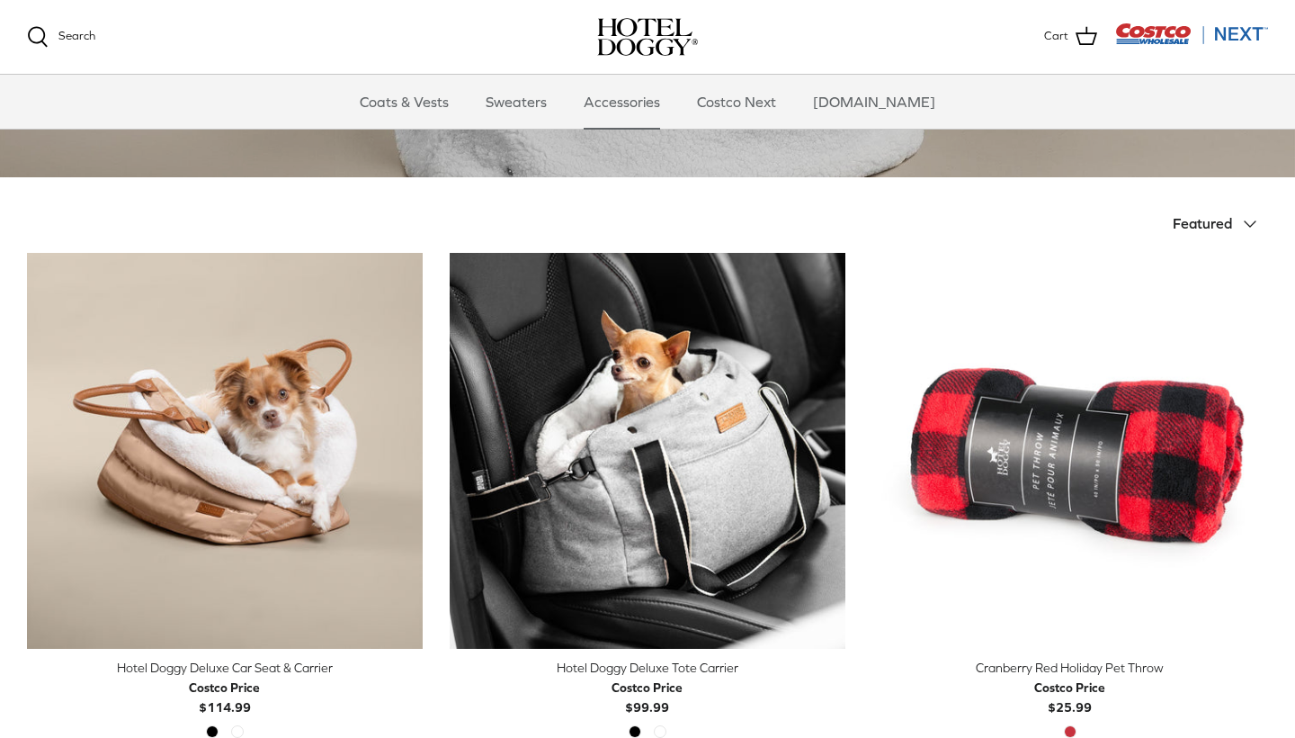
click at [1235, 30] on img "Costco Next" at bounding box center [1191, 33] width 153 height 22
